Goal: Task Accomplishment & Management: Use online tool/utility

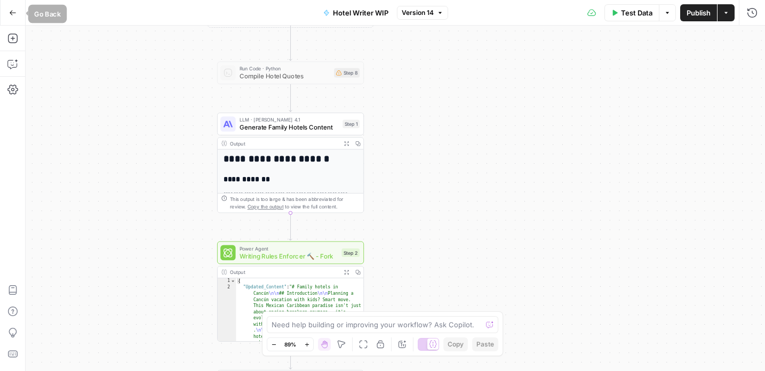
click at [11, 12] on icon "button" at bounding box center [13, 12] width 6 height 5
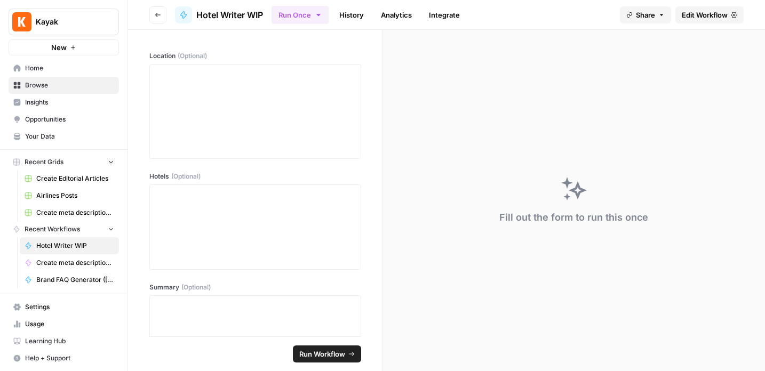
click at [25, 84] on span "Browse" at bounding box center [69, 86] width 89 height 10
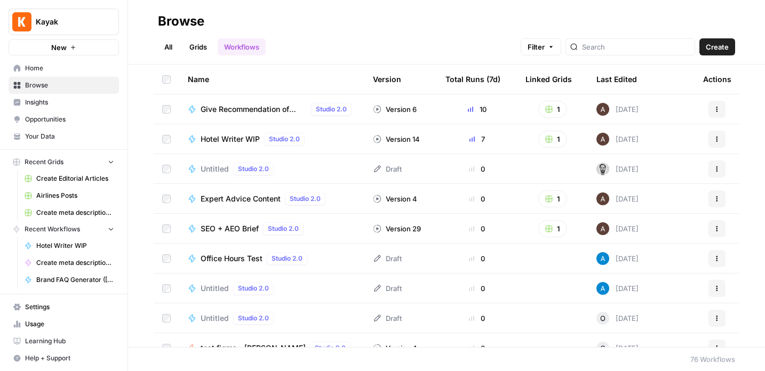
click at [34, 138] on span "Your Data" at bounding box center [69, 137] width 89 height 10
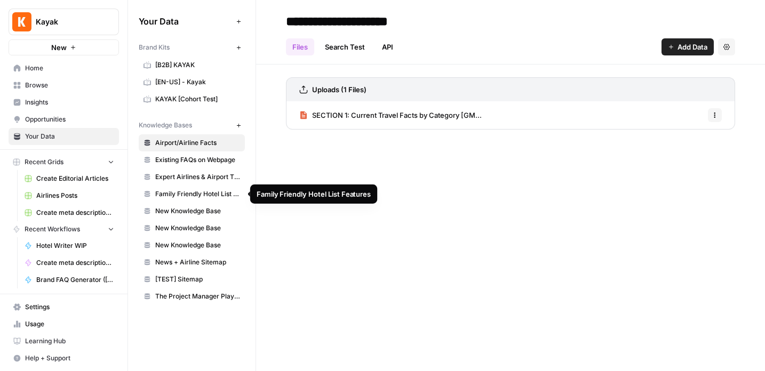
click at [183, 190] on span "Family Friendly Hotel List Features" at bounding box center [197, 194] width 85 height 10
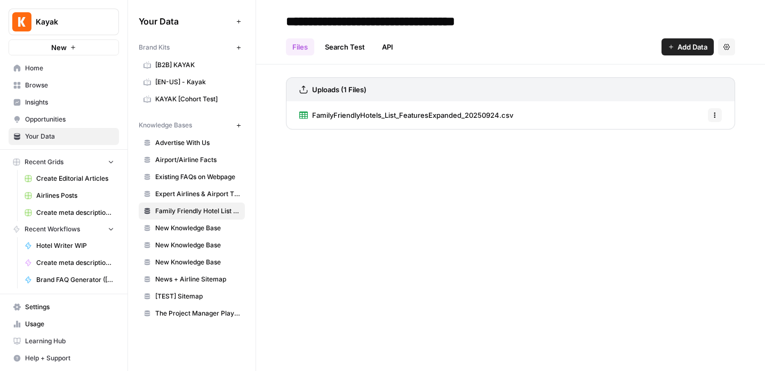
click at [42, 83] on span "Browse" at bounding box center [69, 86] width 89 height 10
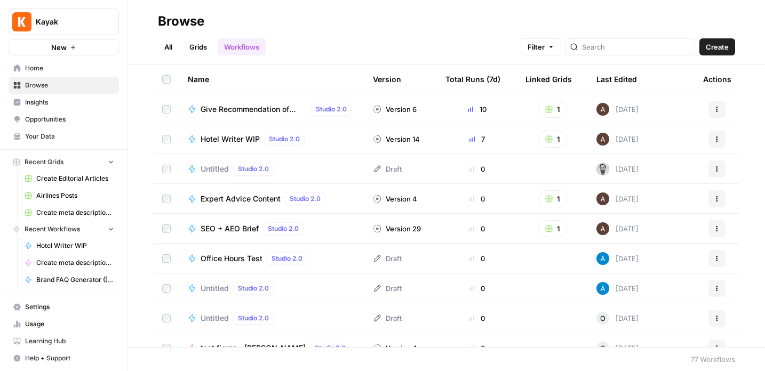
click at [167, 45] on link "All" at bounding box center [168, 46] width 21 height 17
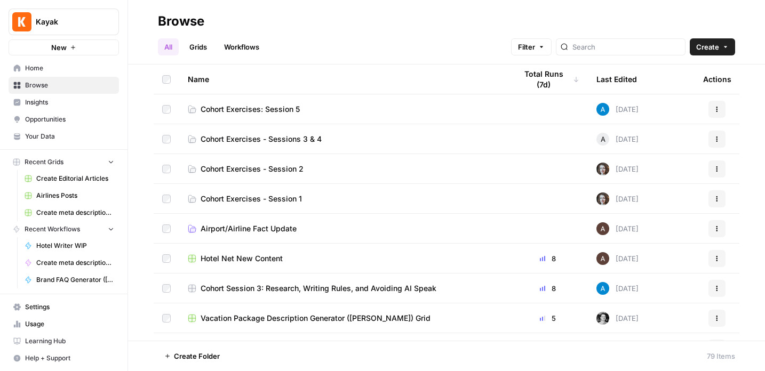
click at [245, 110] on span "Cohort Exercises: Session 5" at bounding box center [250, 109] width 99 height 11
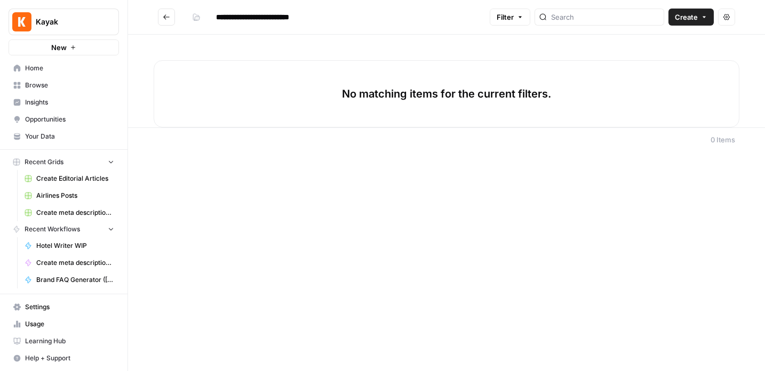
click at [689, 13] on span "Create" at bounding box center [686, 17] width 23 height 11
click at [668, 38] on span "Grid" at bounding box center [671, 42] width 60 height 11
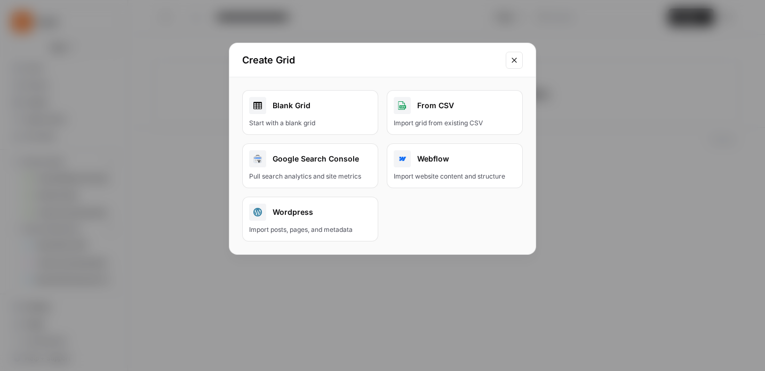
click at [268, 110] on div "Blank Grid" at bounding box center [310, 105] width 122 height 17
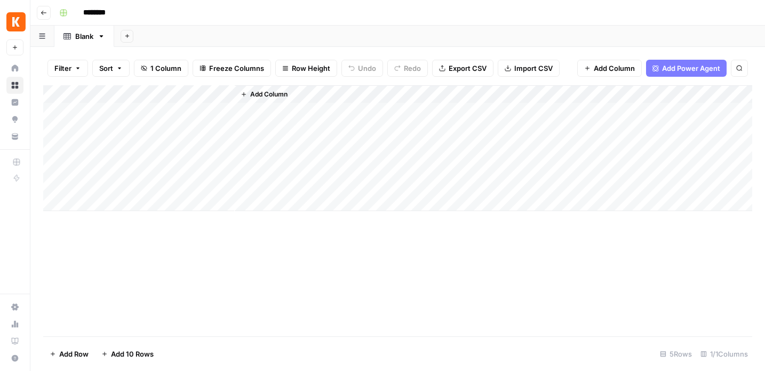
click at [85, 39] on div "Blank" at bounding box center [84, 36] width 18 height 11
click at [66, 14] on rect "button" at bounding box center [63, 13] width 6 height 6
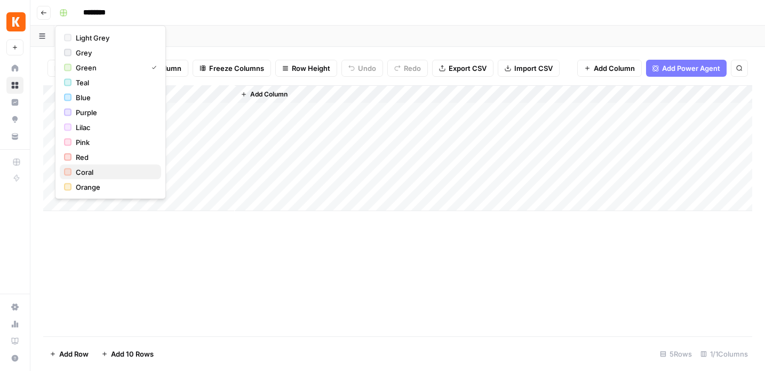
click at [86, 171] on span "Coral" at bounding box center [114, 172] width 77 height 11
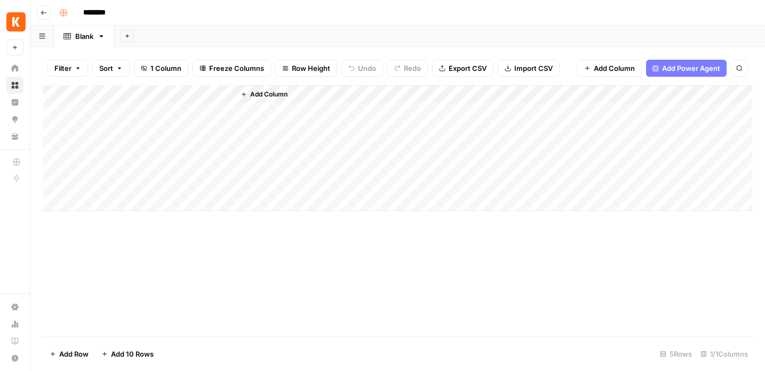
click at [114, 14] on input "********" at bounding box center [108, 12] width 60 height 17
drag, startPoint x: 122, startPoint y: 12, endPoint x: 37, endPoint y: 11, distance: 85.3
click at [37, 11] on header "Go back ********" at bounding box center [397, 13] width 734 height 26
click at [241, 9] on div "**********" at bounding box center [404, 12] width 699 height 17
click at [182, 11] on input "**********" at bounding box center [137, 12] width 119 height 17
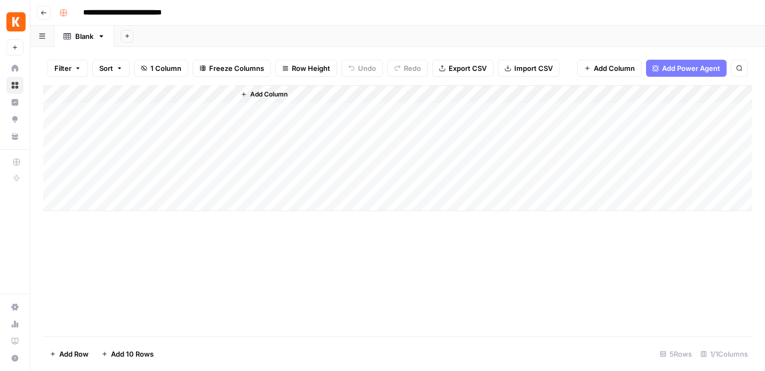
click at [182, 11] on input "**********" at bounding box center [137, 12] width 119 height 17
click at [194, 12] on input "**********" at bounding box center [139, 12] width 122 height 17
type input "**********"
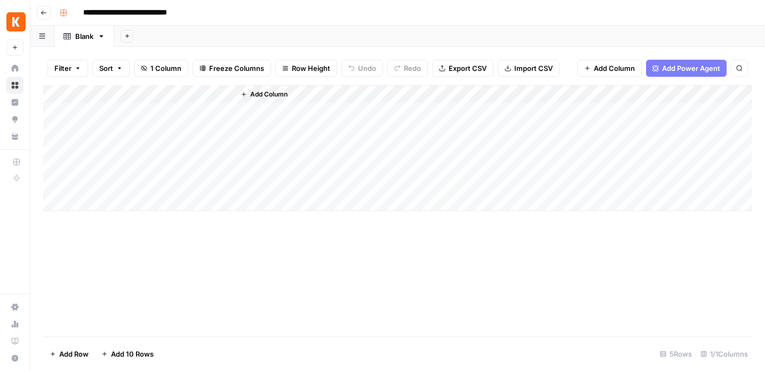
click at [105, 93] on div "Add Column" at bounding box center [397, 148] width 709 height 126
click at [105, 93] on div at bounding box center [158, 95] width 154 height 21
click at [105, 124] on input "Title" at bounding box center [144, 120] width 108 height 11
type input "Topic"
click at [137, 13] on input "**********" at bounding box center [140, 12] width 125 height 17
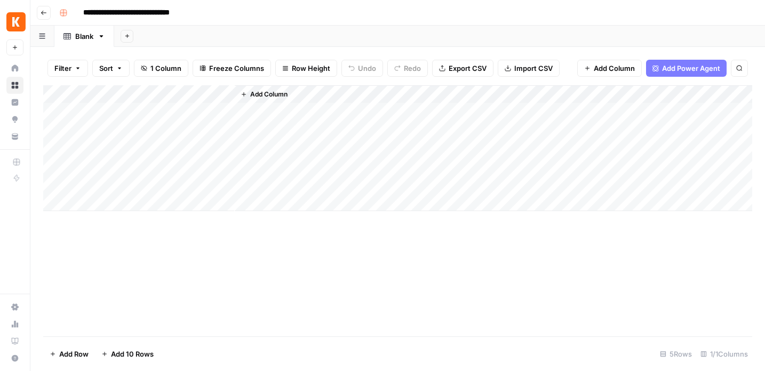
type input "**********"
click at [139, 113] on div "Add Column" at bounding box center [397, 148] width 709 height 126
click at [155, 110] on div "Add Column" at bounding box center [397, 148] width 709 height 126
click at [155, 110] on body "**********" at bounding box center [382, 185] width 765 height 371
type textarea "**********"
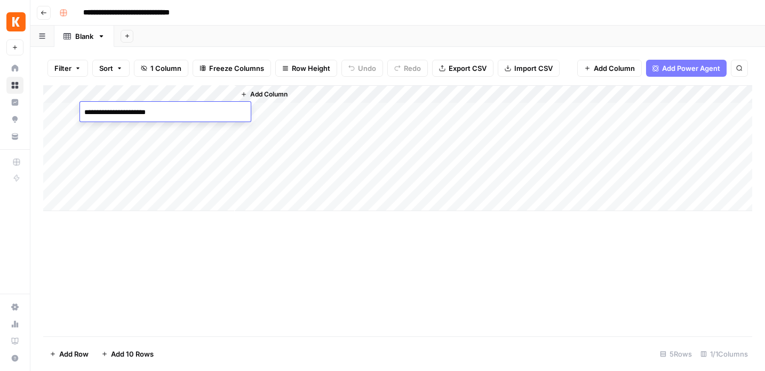
click at [172, 132] on div "Add Column" at bounding box center [397, 148] width 709 height 126
click at [135, 130] on div "Add Column" at bounding box center [397, 148] width 709 height 126
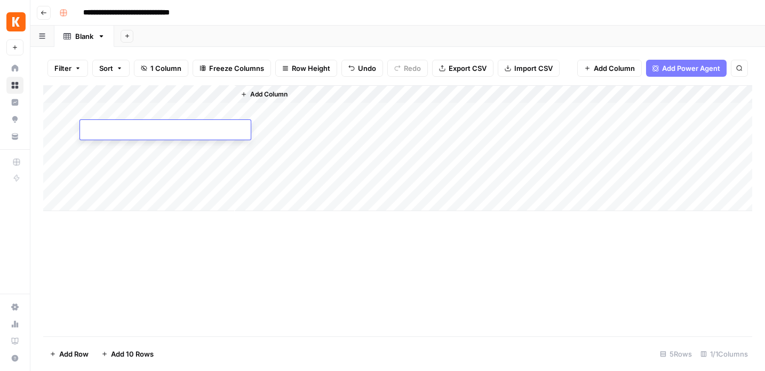
click at [135, 130] on textarea at bounding box center [165, 130] width 171 height 15
type textarea "**********"
click at [186, 144] on div "Add Column" at bounding box center [397, 148] width 709 height 126
type textarea "*******"
click at [255, 93] on span "Add Column" at bounding box center [268, 95] width 37 height 10
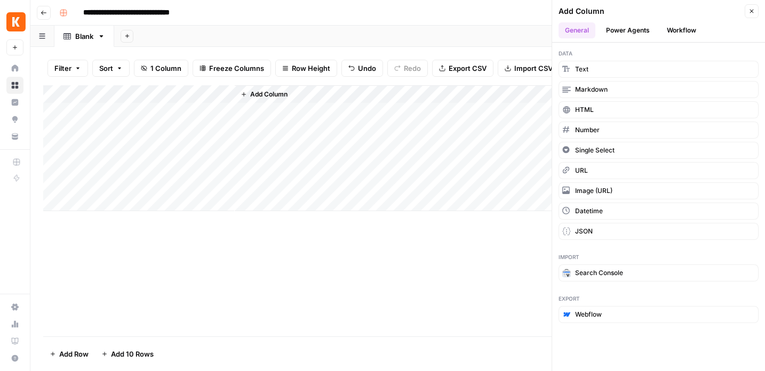
click at [628, 30] on button "Power Agents" at bounding box center [627, 30] width 57 height 16
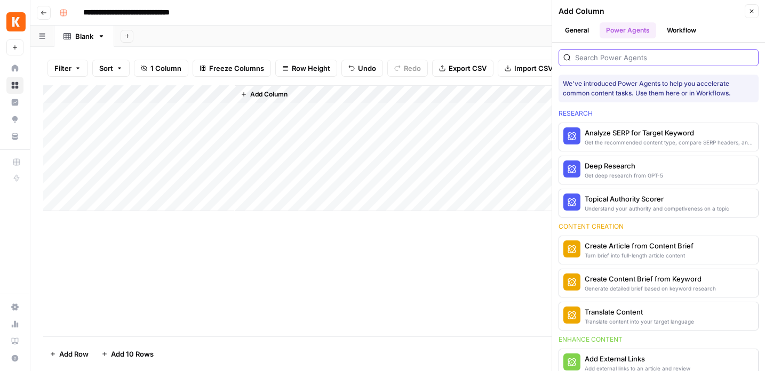
click at [605, 61] on input "search" at bounding box center [664, 57] width 179 height 11
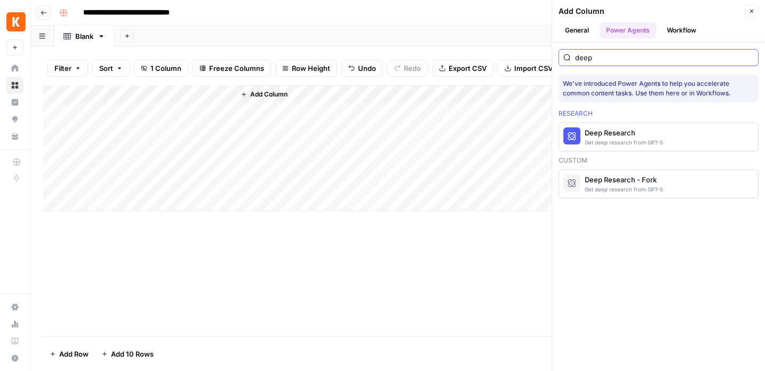
type input "deep"
click at [615, 131] on div "Deep Research" at bounding box center [624, 132] width 78 height 11
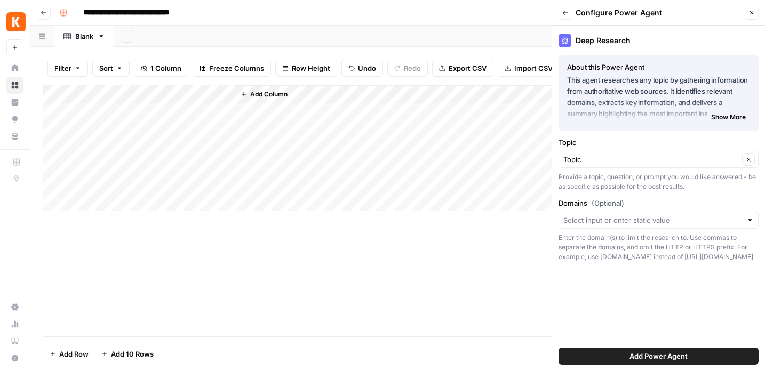
click at [122, 147] on div "Add Column" at bounding box center [397, 148] width 709 height 126
click at [122, 147] on textarea "*******" at bounding box center [165, 148] width 171 height 15
click at [118, 147] on textarea "*******" at bounding box center [165, 148] width 171 height 15
type textarea "**********"
click at [655, 357] on span "Add Power Agent" at bounding box center [658, 356] width 58 height 11
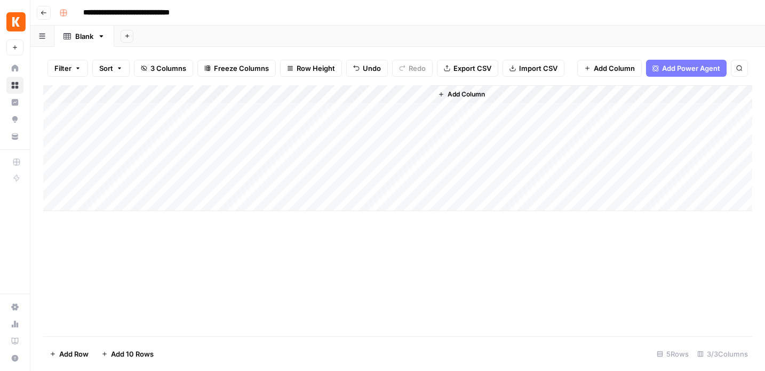
click at [283, 111] on div "Add Column" at bounding box center [397, 148] width 709 height 126
click at [309, 110] on div "Add Column" at bounding box center [397, 148] width 709 height 126
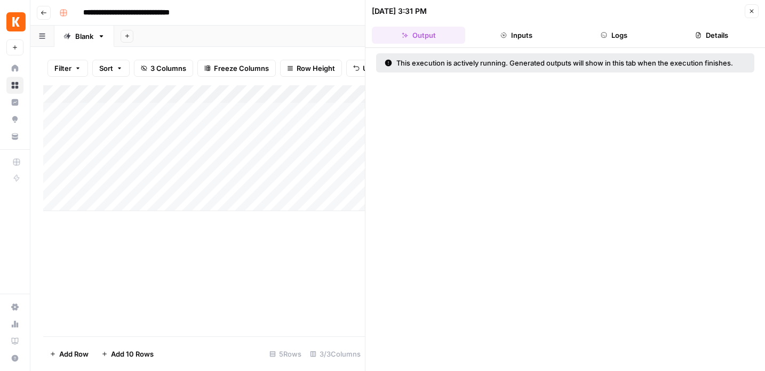
click at [518, 33] on button "Inputs" at bounding box center [515, 35] width 93 height 17
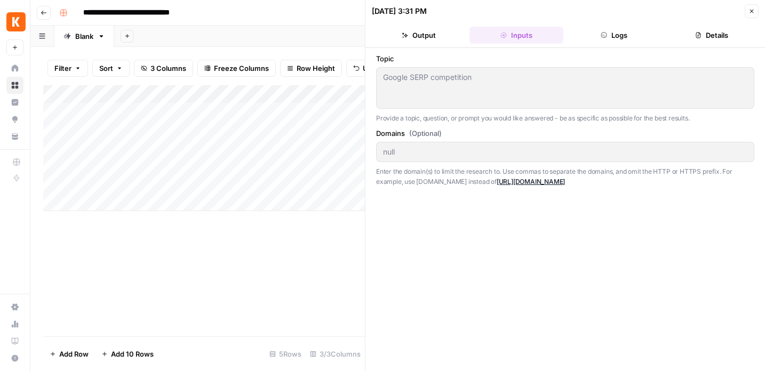
click at [629, 32] on button "Logs" at bounding box center [613, 35] width 93 height 17
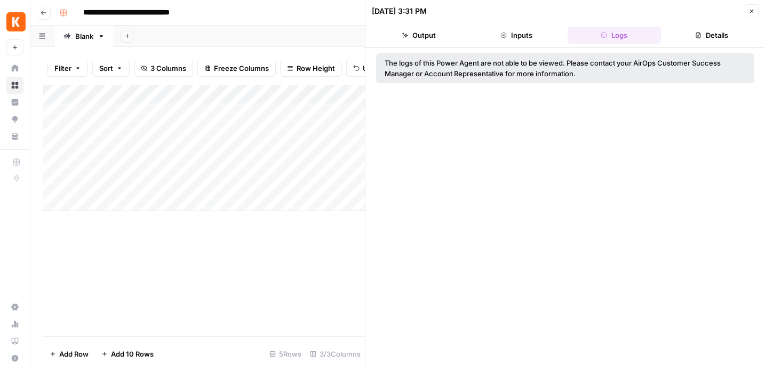
click at [542, 34] on button "Inputs" at bounding box center [515, 35] width 93 height 17
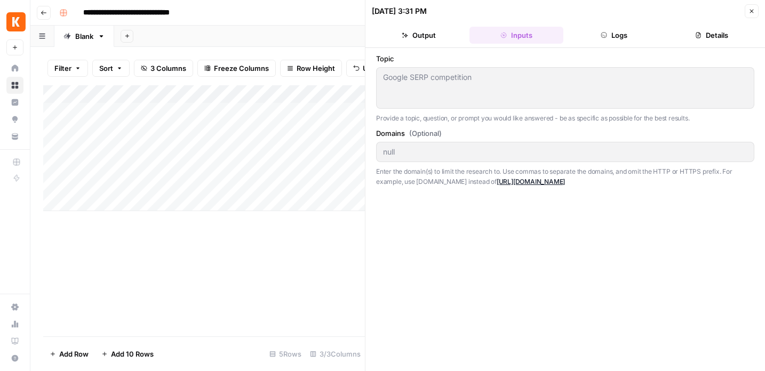
click at [260, 95] on div "Add Column" at bounding box center [204, 148] width 322 height 126
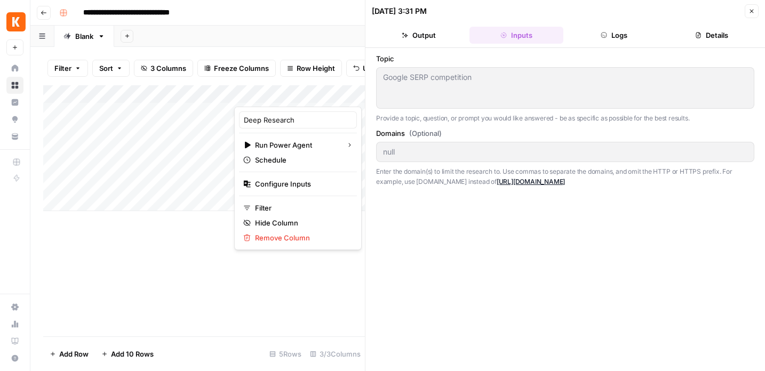
click at [209, 271] on div "Add Column" at bounding box center [204, 210] width 322 height 251
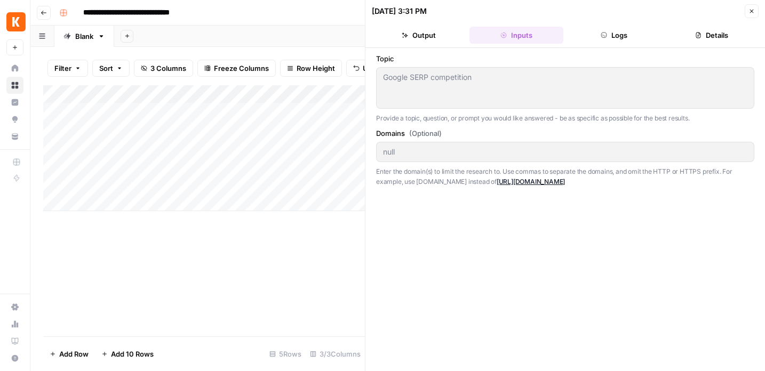
click at [313, 94] on div "Add Column" at bounding box center [204, 148] width 322 height 126
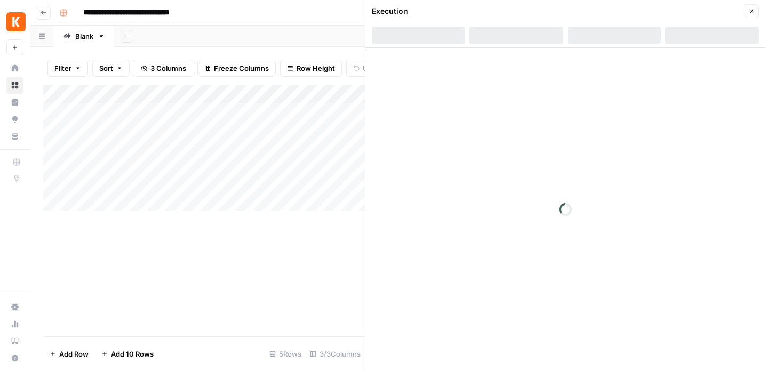
click at [270, 93] on div "Add Column" at bounding box center [204, 148] width 322 height 126
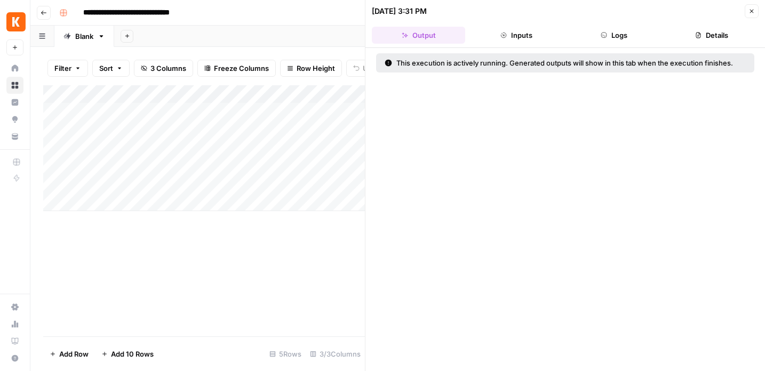
click at [265, 91] on div "Add Column" at bounding box center [204, 148] width 322 height 126
click at [751, 13] on icon "button" at bounding box center [751, 11] width 6 height 6
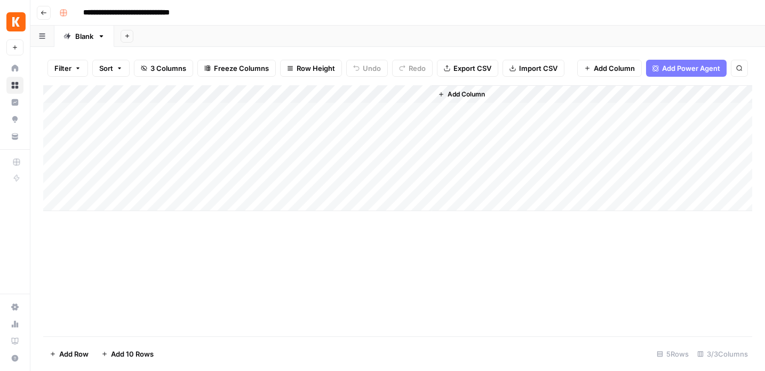
click at [275, 92] on div "Add Column" at bounding box center [397, 148] width 709 height 126
click at [378, 120] on div "Add Column" at bounding box center [397, 148] width 709 height 126
click at [325, 111] on div "Add Column" at bounding box center [397, 148] width 709 height 126
click at [297, 93] on div "Add Column" at bounding box center [397, 148] width 709 height 126
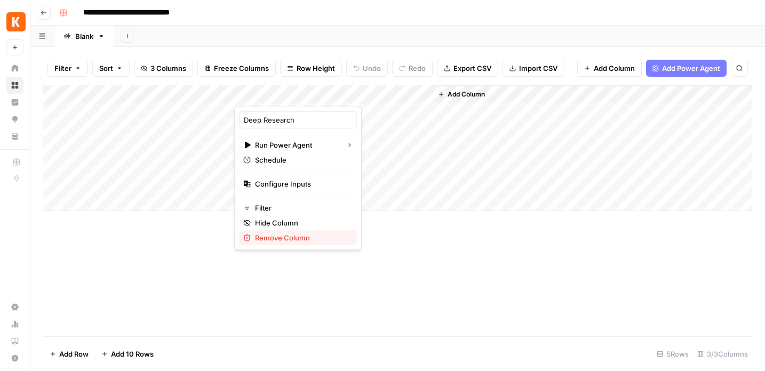
click at [281, 235] on span "Remove Column" at bounding box center [301, 238] width 93 height 11
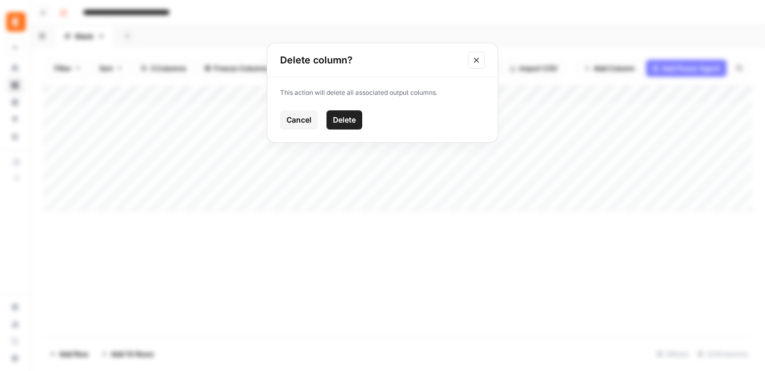
click at [339, 122] on span "Delete" at bounding box center [344, 120] width 23 height 11
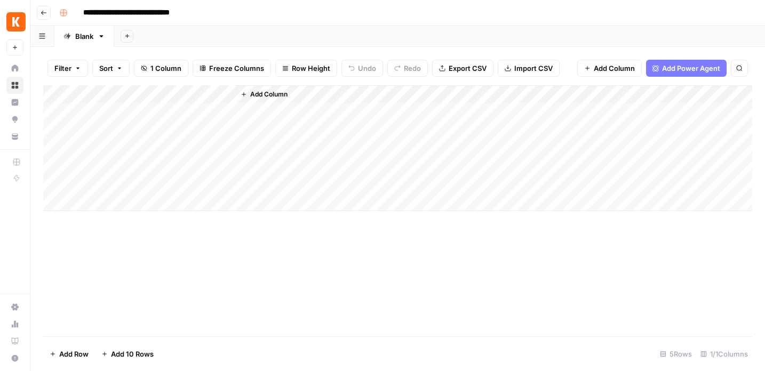
click at [259, 92] on span "Add Column" at bounding box center [268, 95] width 37 height 10
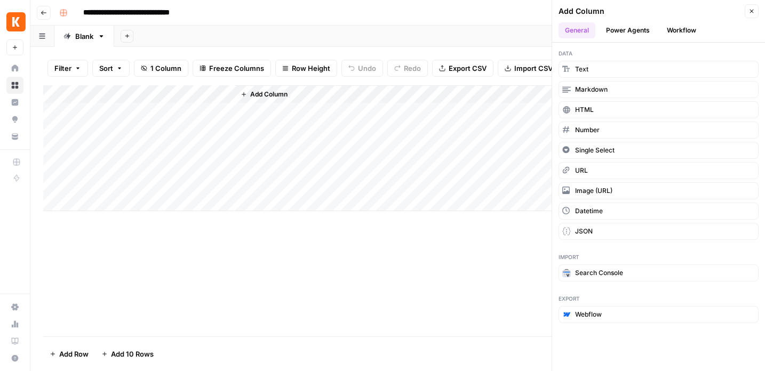
click at [622, 33] on button "Power Agents" at bounding box center [627, 30] width 57 height 16
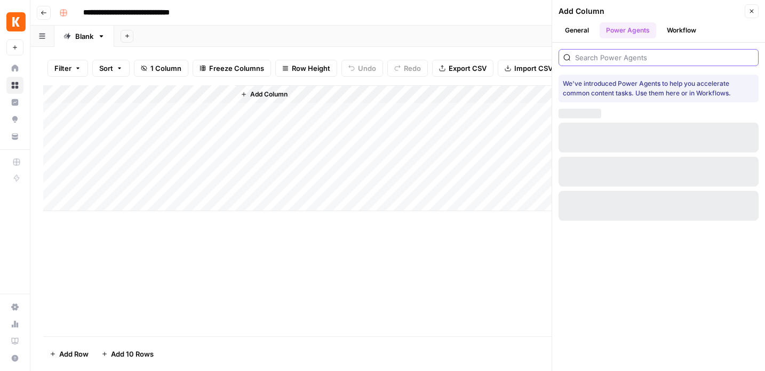
click at [615, 58] on input "search" at bounding box center [664, 57] width 179 height 11
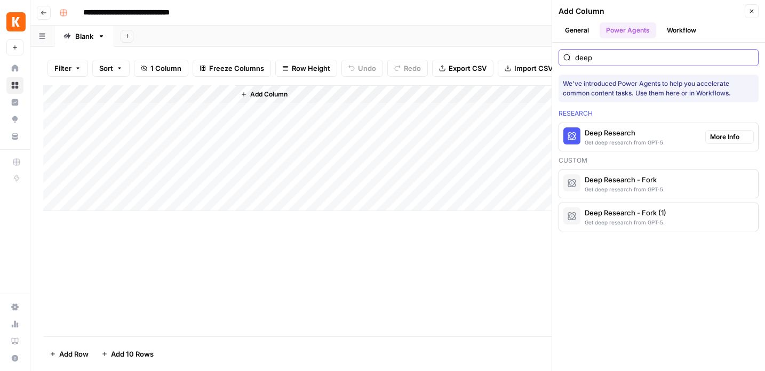
type input "deep"
click at [632, 132] on div "Deep Research" at bounding box center [624, 132] width 78 height 11
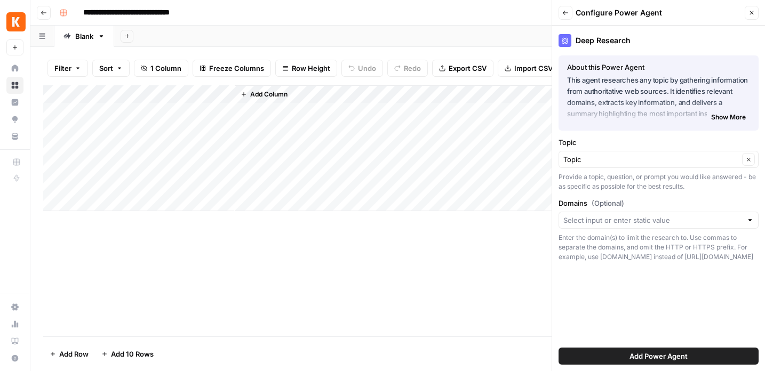
click at [655, 353] on span "Add Power Agent" at bounding box center [658, 356] width 58 height 11
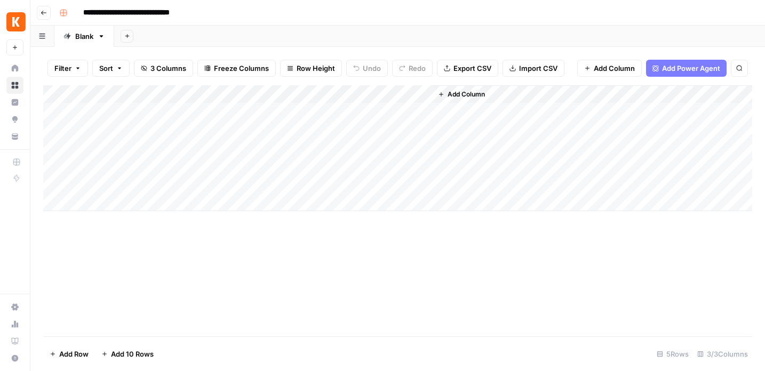
click at [311, 96] on div "Add Column" at bounding box center [397, 148] width 709 height 126
click at [273, 92] on div "Add Column" at bounding box center [397, 148] width 709 height 126
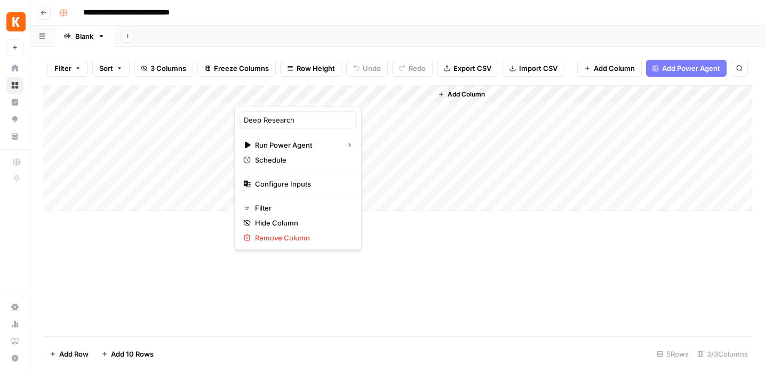
click at [345, 166] on div "Add Column" at bounding box center [397, 148] width 709 height 126
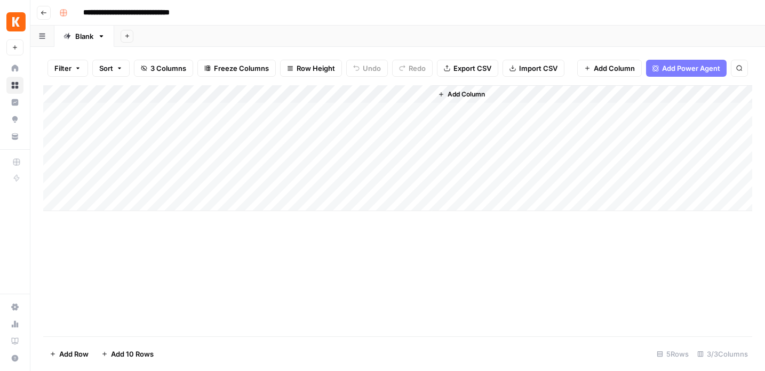
click at [283, 148] on div "Add Column" at bounding box center [397, 148] width 709 height 126
click at [43, 12] on icon "button" at bounding box center [44, 13] width 6 height 6
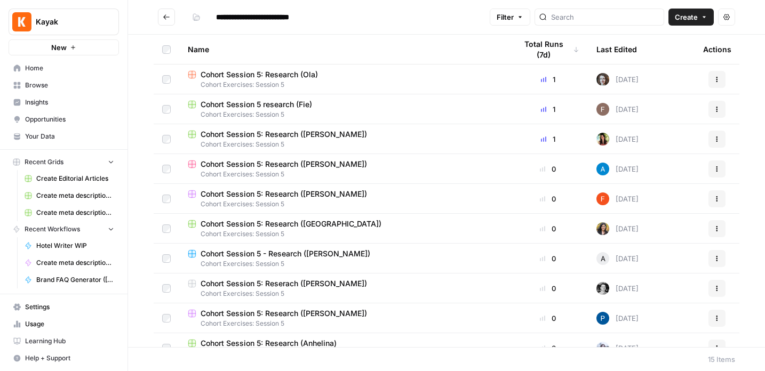
click at [681, 17] on span "Create" at bounding box center [686, 17] width 23 height 11
click at [647, 55] on span "Workflow" at bounding box center [671, 57] width 60 height 11
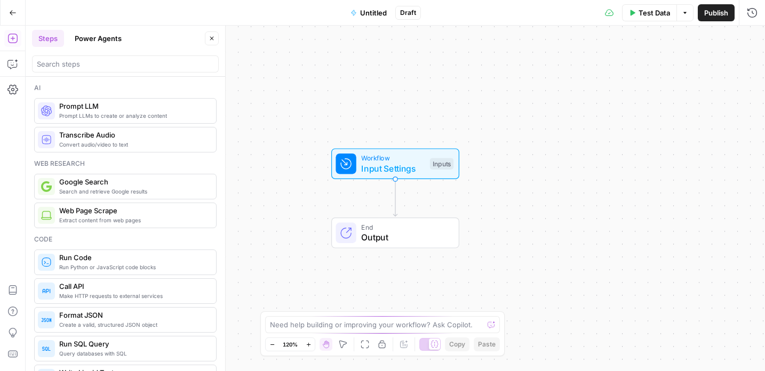
click at [372, 7] on span "Untitled" at bounding box center [373, 12] width 27 height 11
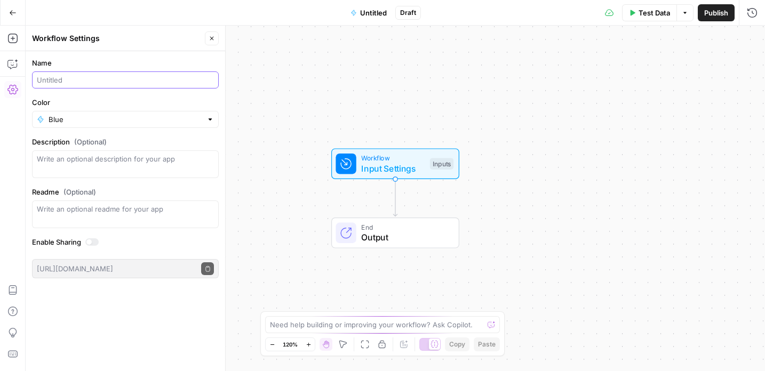
click at [79, 75] on input "Name" at bounding box center [125, 80] width 177 height 11
type input "Company research (Ola)"
click at [104, 115] on input "Color" at bounding box center [126, 119] width 154 height 11
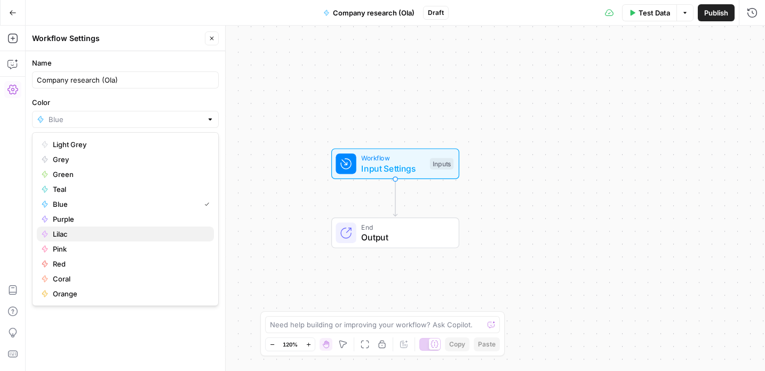
click at [68, 235] on span "Lilac" at bounding box center [129, 234] width 153 height 11
type input "Lilac"
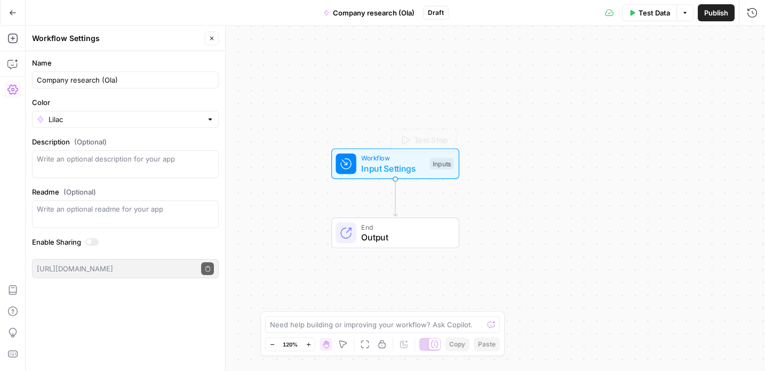
click at [385, 166] on span "Input Settings" at bounding box center [392, 168] width 63 height 13
click at [662, 70] on button "Add Field" at bounding box center [650, 72] width 178 height 17
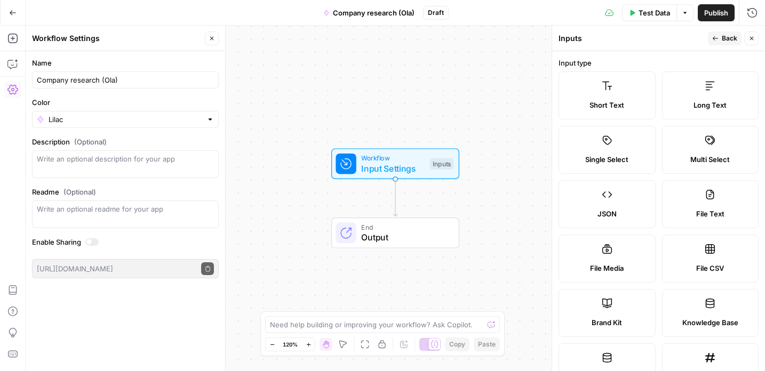
click at [604, 90] on icon at bounding box center [607, 86] width 11 height 11
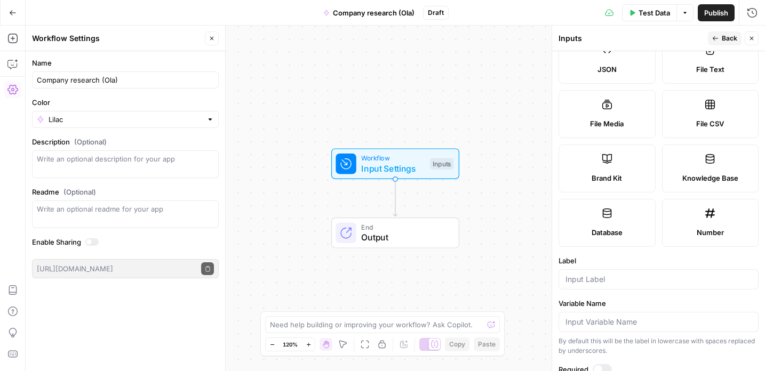
scroll to position [215, 0]
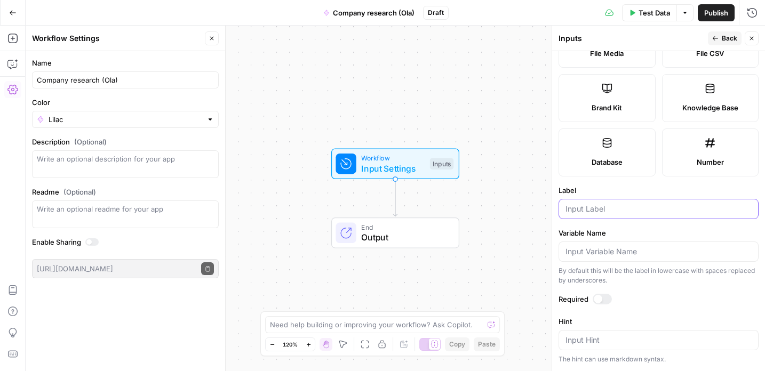
click at [613, 210] on input "Label" at bounding box center [658, 209] width 186 height 11
type input "C"
type input "KAYAK"
click at [721, 36] on button "Back" at bounding box center [725, 38] width 34 height 14
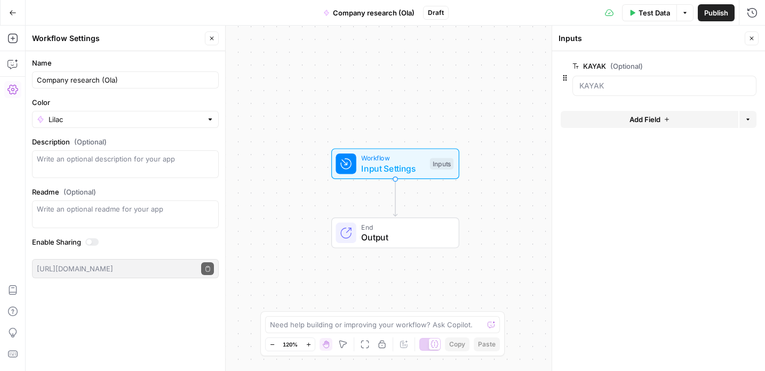
click at [621, 116] on button "Add Field" at bounding box center [650, 119] width 178 height 17
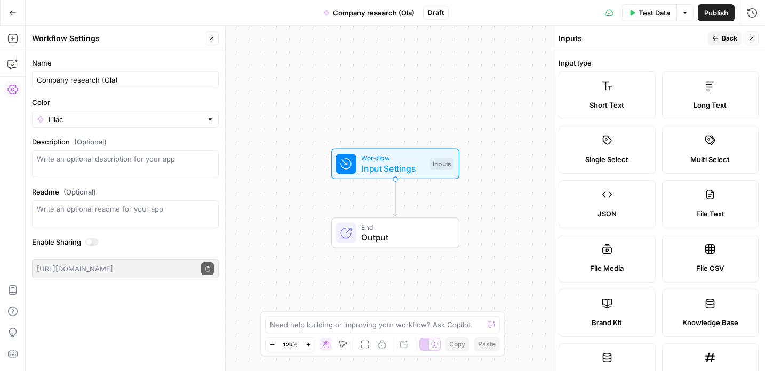
scroll to position [121, 0]
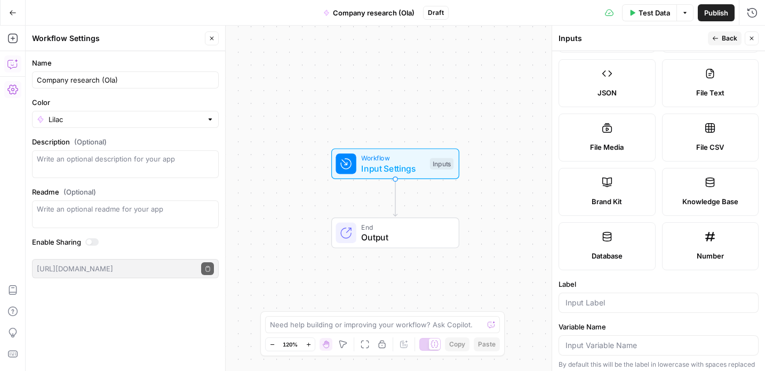
click at [14, 61] on icon "button" at bounding box center [12, 64] width 11 height 11
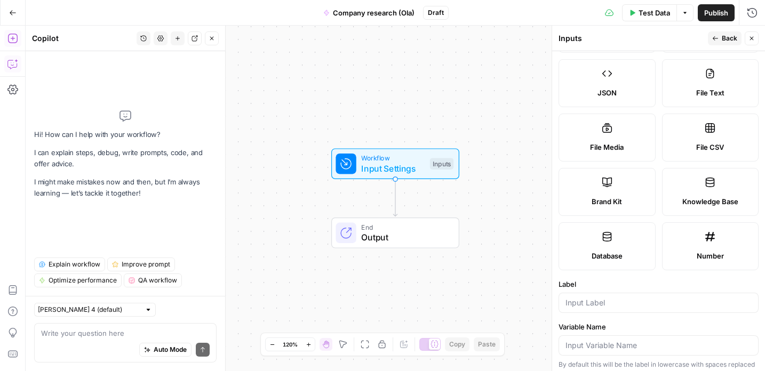
click at [9, 37] on icon "button" at bounding box center [12, 38] width 11 height 11
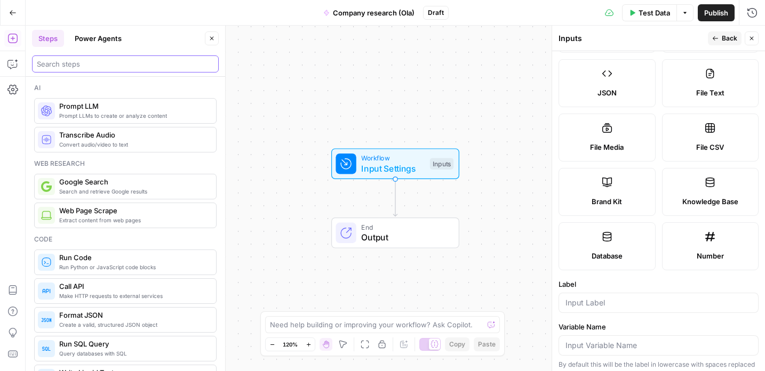
click at [60, 62] on input "search" at bounding box center [125, 64] width 177 height 11
click at [103, 115] on span "Prompt LLMs to create or analyze content" at bounding box center [133, 115] width 148 height 9
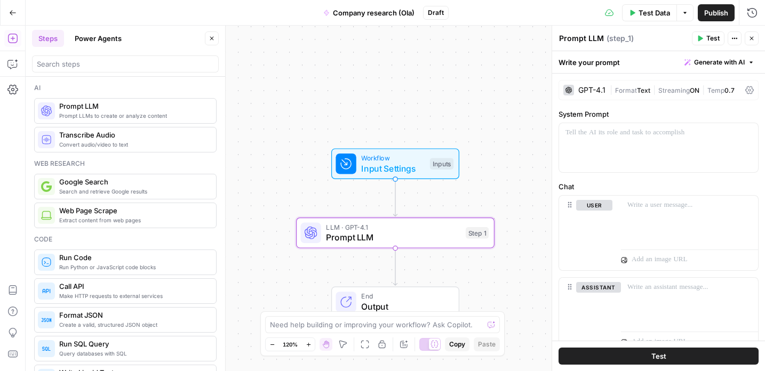
click at [594, 89] on div "GPT-4.1" at bounding box center [591, 89] width 27 height 7
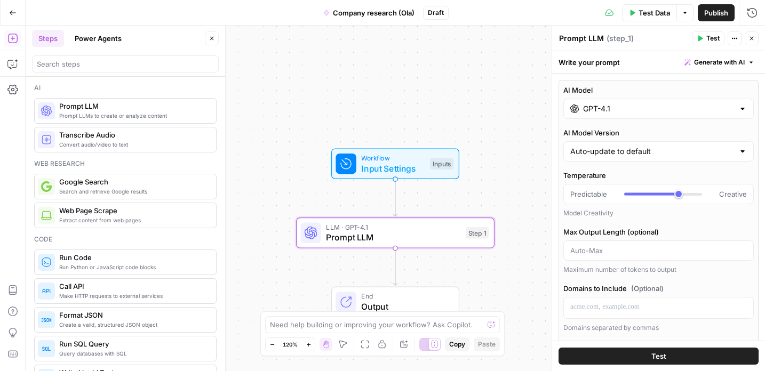
click at [606, 111] on input "GPT-4.1" at bounding box center [658, 108] width 151 height 11
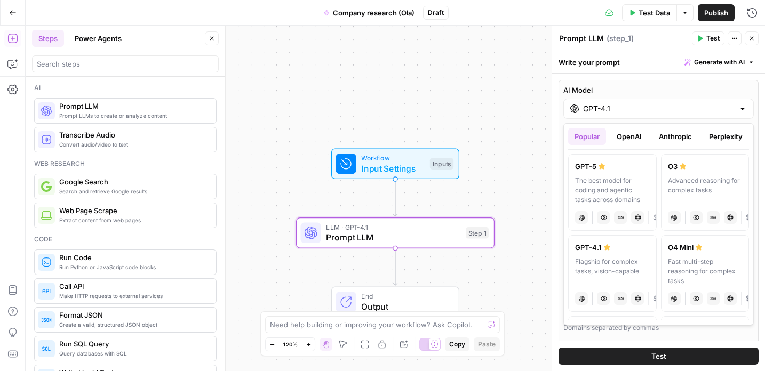
click at [609, 183] on div "The best model for coding and agentic tasks across domains" at bounding box center [612, 190] width 75 height 29
type input "GPT-5"
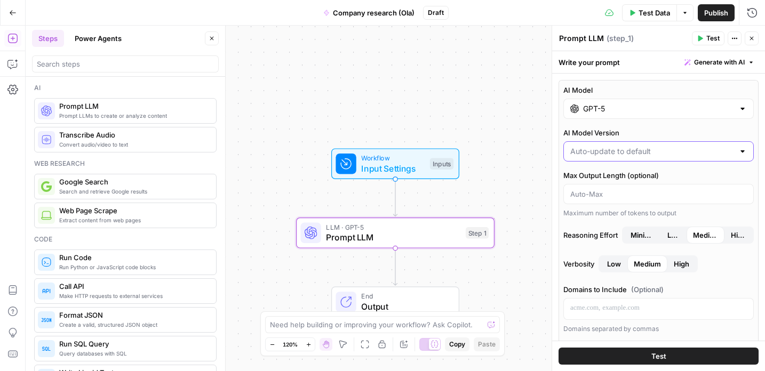
click at [657, 155] on input "AI Model Version" at bounding box center [652, 151] width 164 height 11
click at [649, 176] on span "Auto-update to default" at bounding box center [651, 178] width 158 height 11
type input "Auto-update to default"
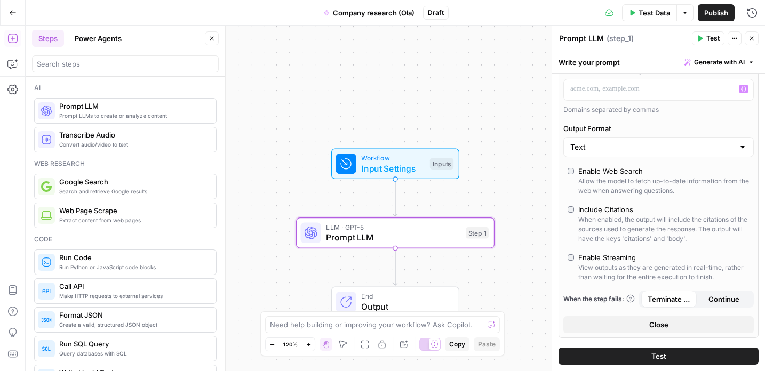
scroll to position [242, 0]
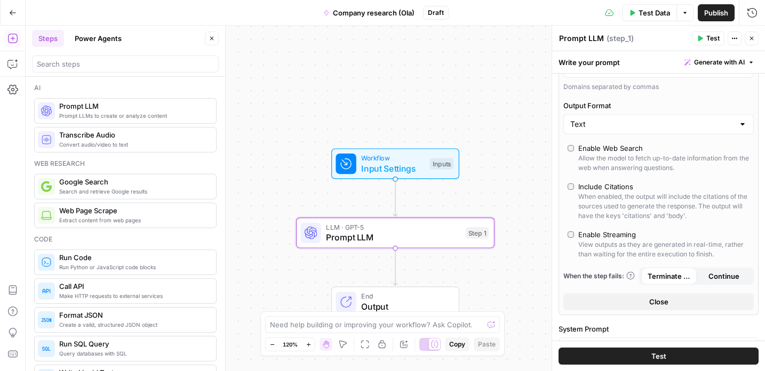
click at [665, 303] on span "Close" at bounding box center [658, 302] width 19 height 11
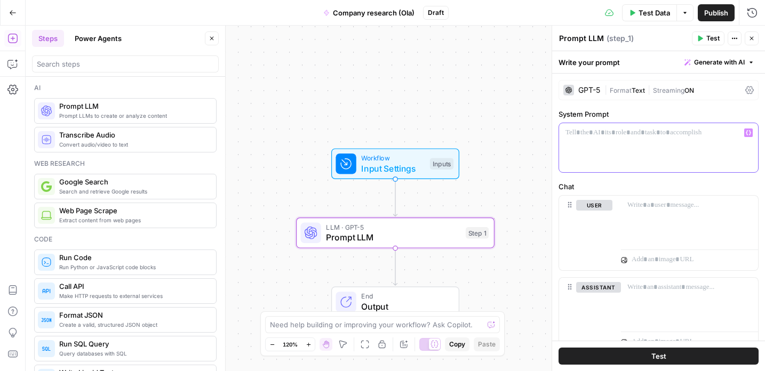
click at [612, 149] on div at bounding box center [658, 147] width 199 height 49
click at [589, 136] on p "To enrich screen reader interactions, please activate Accessibility in Grammarl…" at bounding box center [658, 132] width 186 height 11
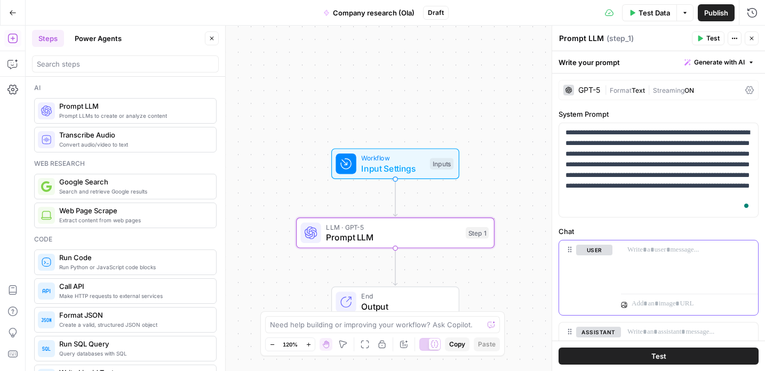
click at [667, 253] on p at bounding box center [689, 250] width 124 height 11
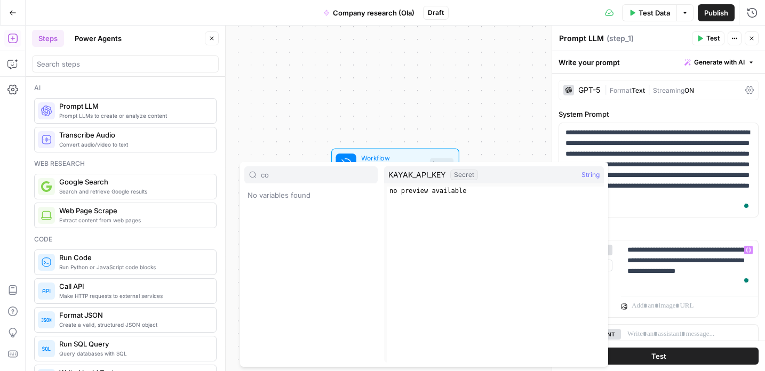
type input "c"
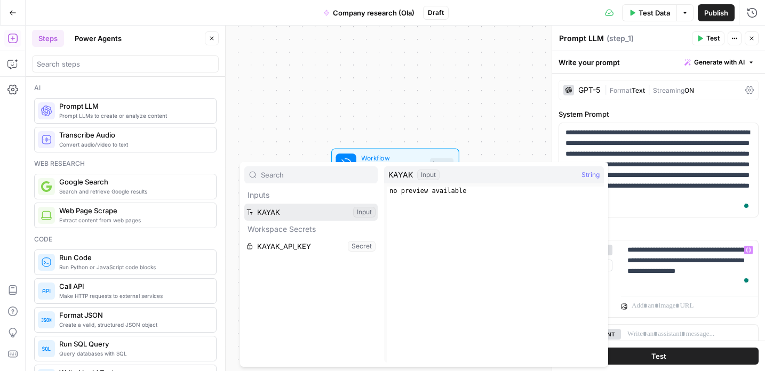
click at [275, 208] on button "Select variable KAYAK" at bounding box center [310, 212] width 133 height 17
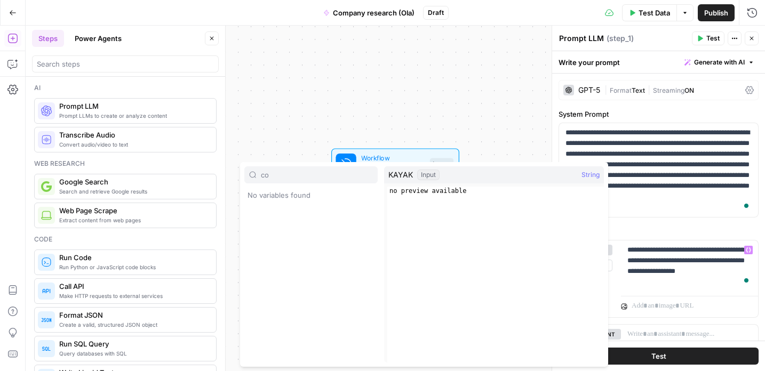
type input "c"
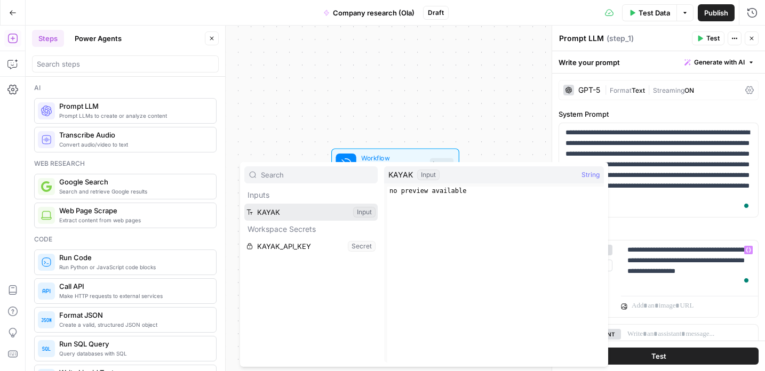
click at [282, 217] on button "Select variable KAYAK" at bounding box center [310, 212] width 133 height 17
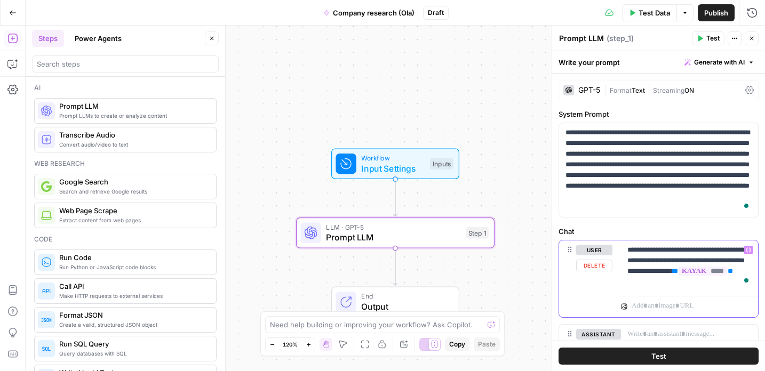
click at [719, 283] on p "**********" at bounding box center [689, 266] width 124 height 43
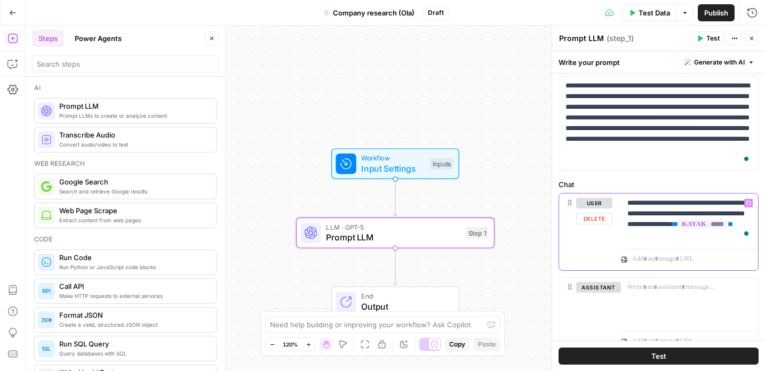
scroll to position [47, 0]
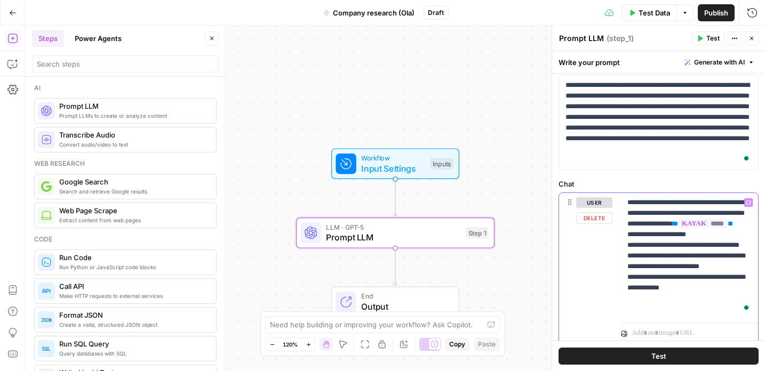
drag, startPoint x: 721, startPoint y: 256, endPoint x: 656, endPoint y: 264, distance: 65.6
click at [656, 264] on p "**********" at bounding box center [689, 255] width 124 height 117
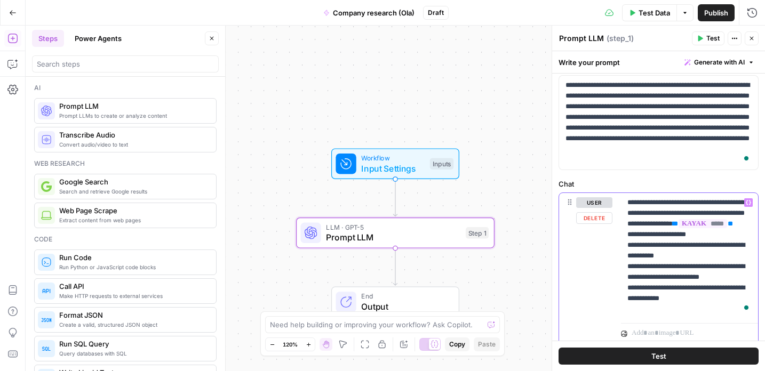
click at [668, 292] on p "**********" at bounding box center [689, 255] width 124 height 117
drag, startPoint x: 692, startPoint y: 309, endPoint x: 601, endPoint y: 199, distance: 142.8
click at [601, 199] on div "**********" at bounding box center [658, 268] width 199 height 151
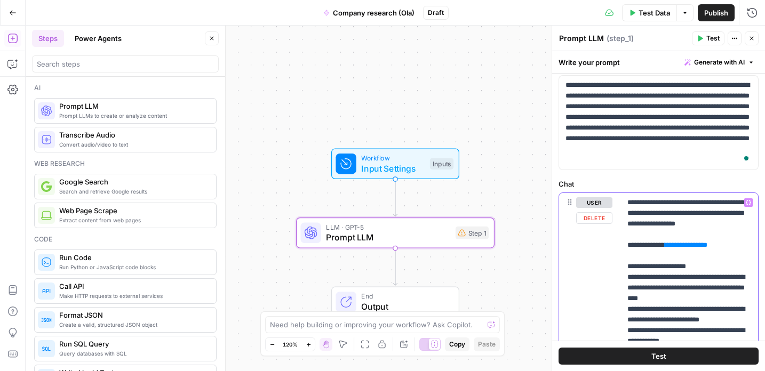
click at [747, 256] on p "**********" at bounding box center [689, 287] width 124 height 181
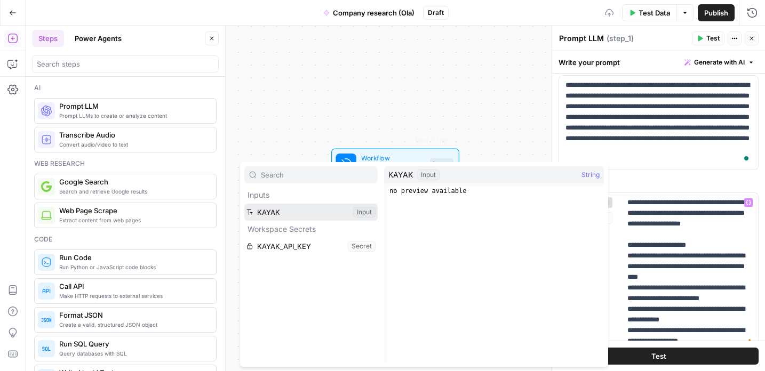
click at [340, 211] on button "Select variable KAYAK" at bounding box center [310, 212] width 133 height 17
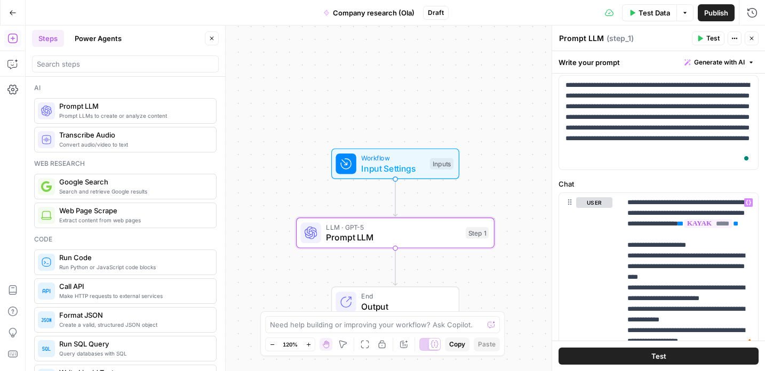
click at [654, 358] on span "Test" at bounding box center [658, 356] width 15 height 11
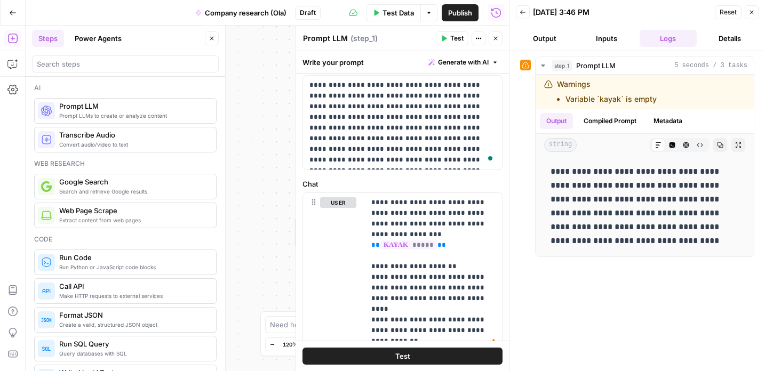
click at [751, 10] on icon "button" at bounding box center [751, 12] width 6 height 6
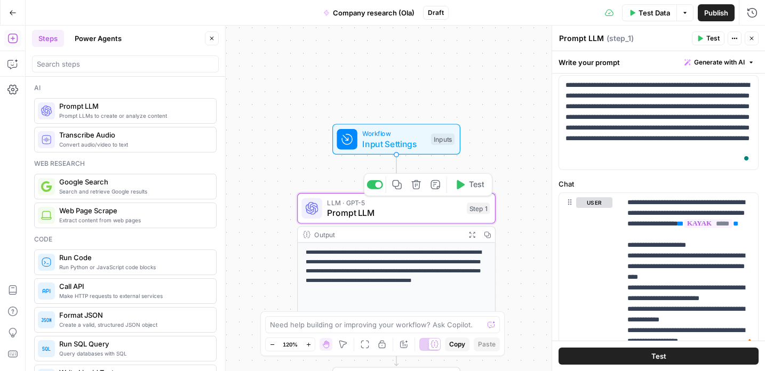
click at [309, 208] on icon at bounding box center [312, 208] width 13 height 13
click at [594, 38] on textarea "Prompt LLM" at bounding box center [581, 38] width 45 height 11
click at [209, 38] on icon "button" at bounding box center [212, 38] width 6 height 6
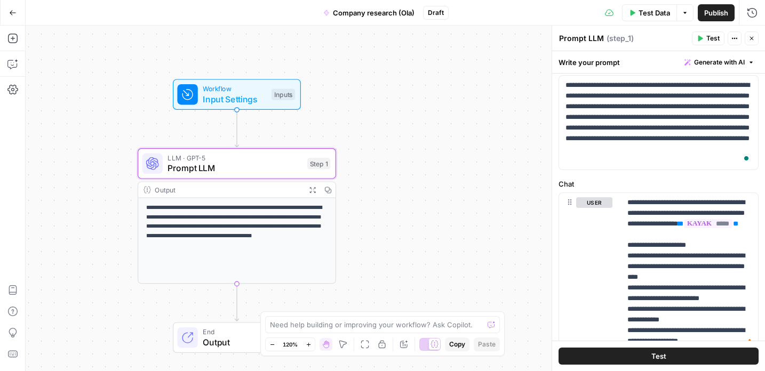
drag, startPoint x: 414, startPoint y: 78, endPoint x: 255, endPoint y: 32, distance: 166.1
click at [255, 32] on div "**********" at bounding box center [395, 199] width 739 height 346
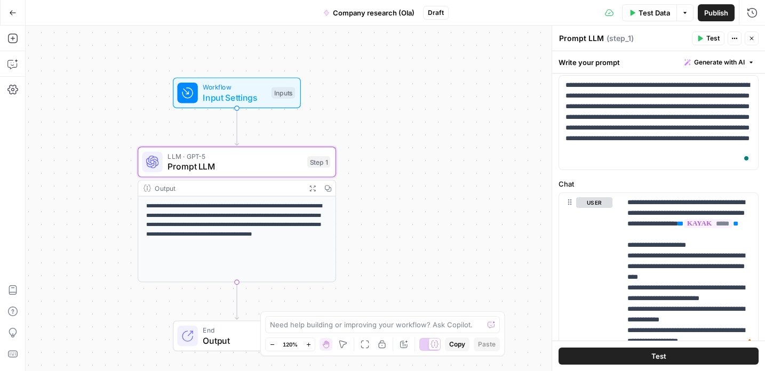
click at [710, 41] on span "Test" at bounding box center [712, 39] width 13 height 10
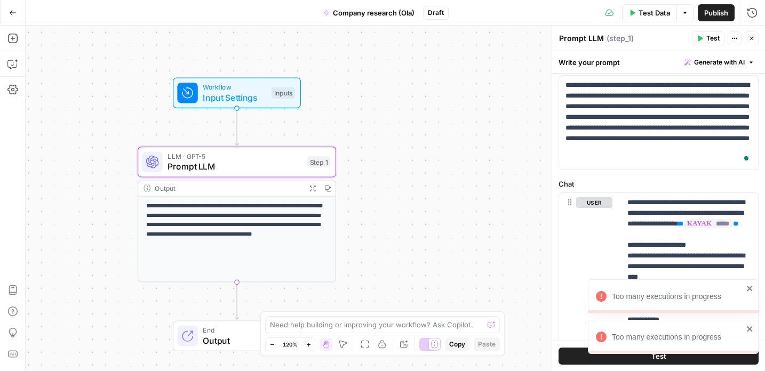
click at [750, 326] on icon "close" at bounding box center [749, 329] width 7 height 9
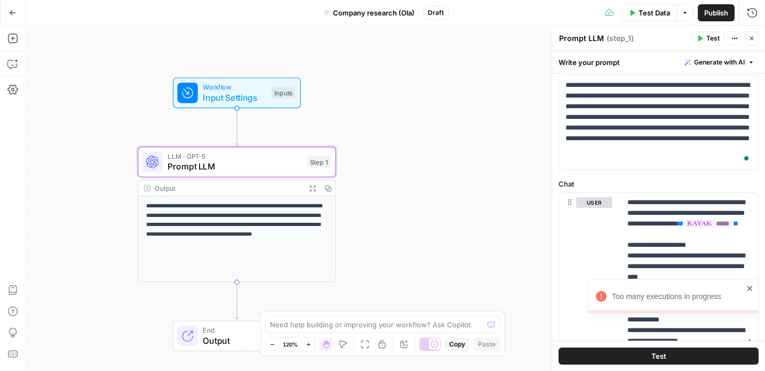
click at [749, 290] on icon "close" at bounding box center [749, 288] width 7 height 9
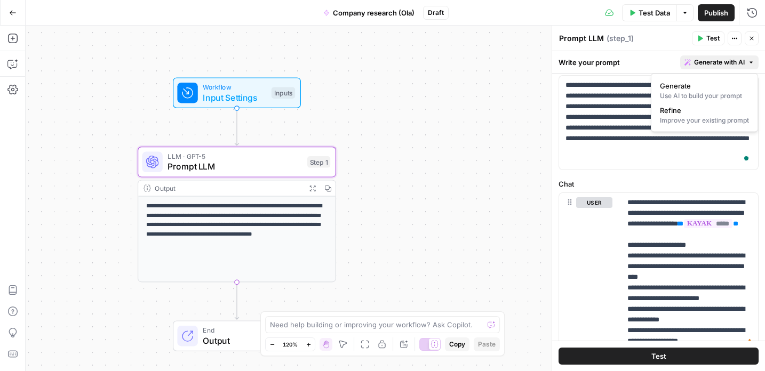
click at [741, 63] on span "Generate with AI" at bounding box center [719, 63] width 51 height 10
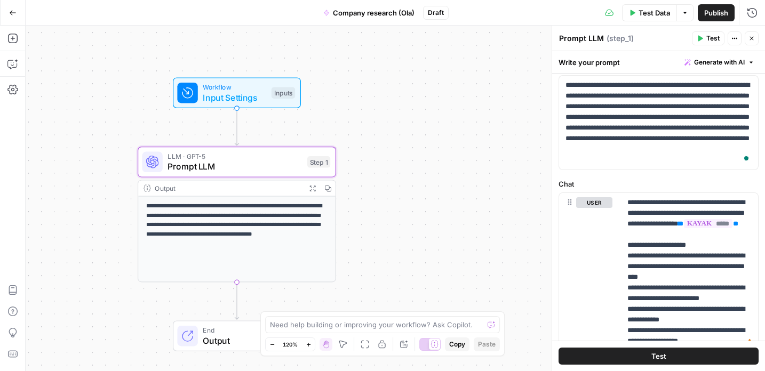
click at [584, 58] on div "Write your prompt Generate with AI" at bounding box center [658, 62] width 213 height 22
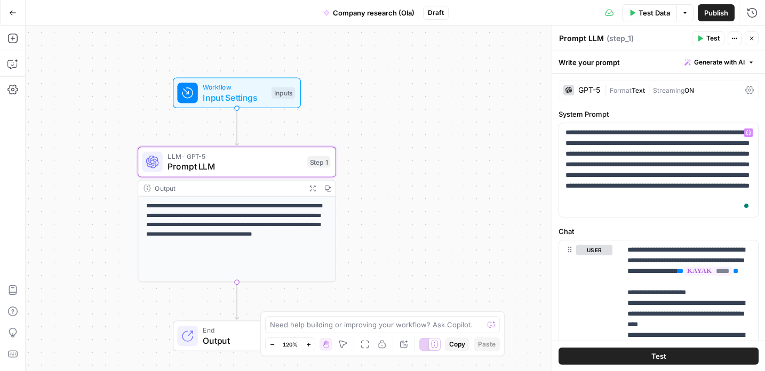
click at [589, 92] on div "GPT-5" at bounding box center [589, 89] width 22 height 7
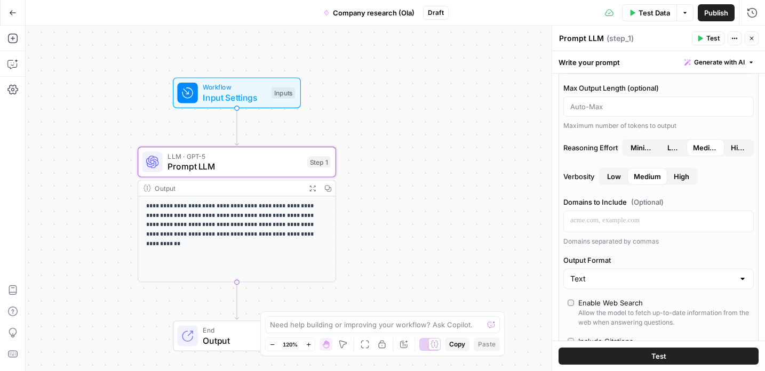
scroll to position [89, 0]
click at [591, 218] on p "To enrich screen reader interactions, please activate Accessibility in Grammarl…" at bounding box center [658, 219] width 177 height 11
click at [641, 9] on span "Test Data" at bounding box center [653, 12] width 31 height 11
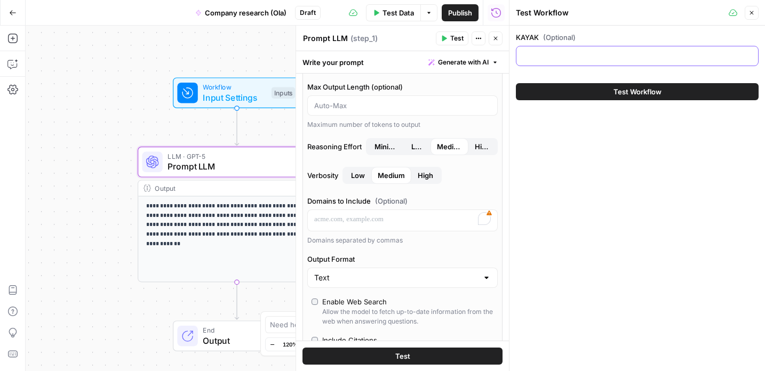
click at [576, 59] on input "KAYAK (Optional)" at bounding box center [637, 56] width 229 height 11
click at [756, 15] on button "Close" at bounding box center [752, 13] width 14 height 14
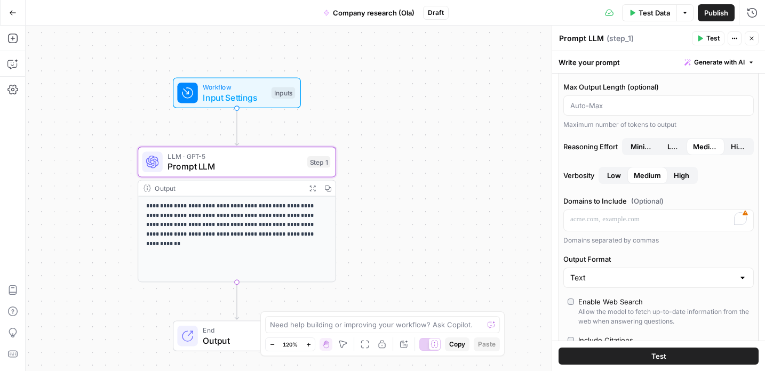
click at [649, 355] on button "Test" at bounding box center [658, 356] width 200 height 17
